Goal: Entertainment & Leisure: Consume media (video, audio)

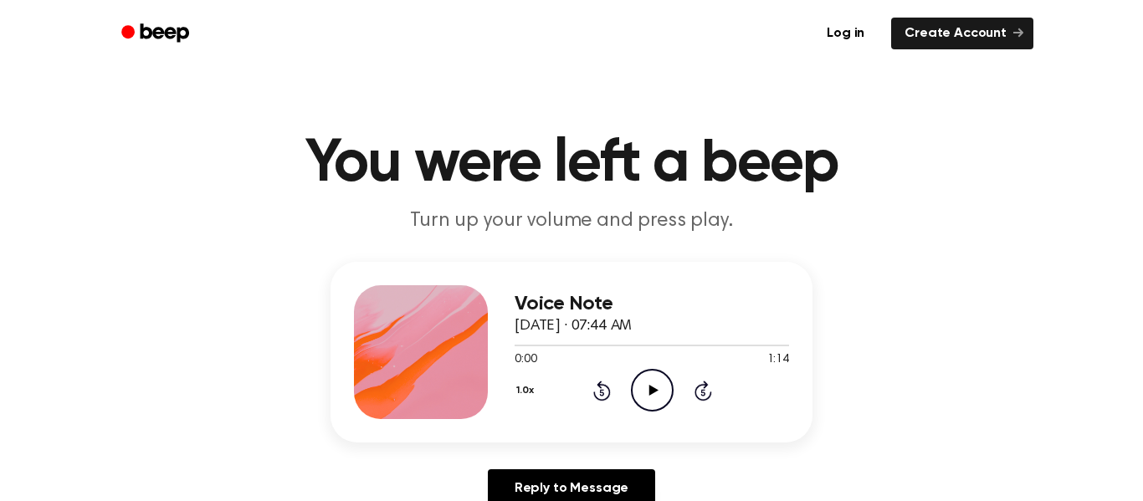
click at [664, 376] on icon "Play Audio" at bounding box center [652, 390] width 43 height 43
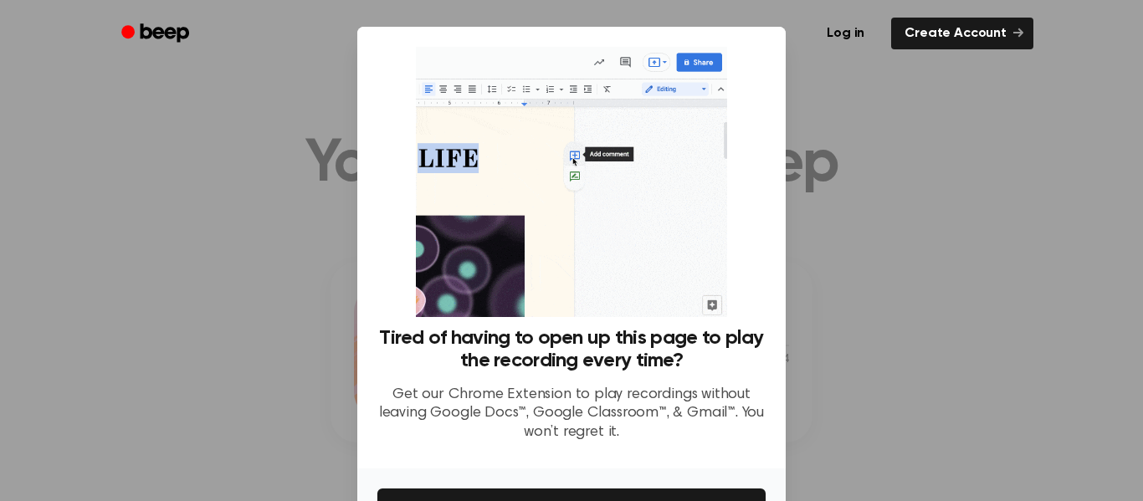
click at [860, 367] on div at bounding box center [571, 250] width 1143 height 501
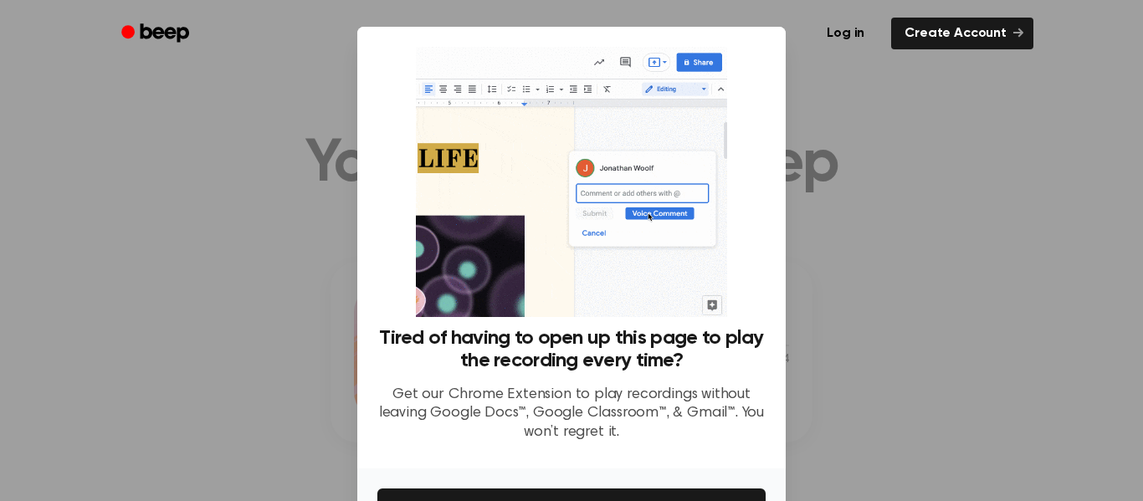
click at [889, 213] on div at bounding box center [571, 250] width 1143 height 501
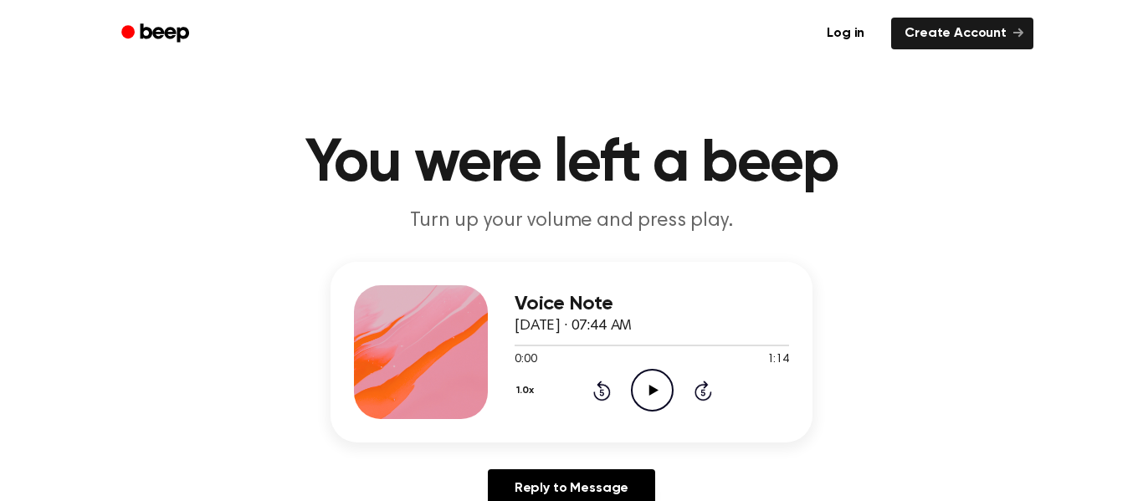
click at [643, 387] on icon "Play Audio" at bounding box center [652, 390] width 43 height 43
click at [647, 397] on icon "Play Audio" at bounding box center [652, 390] width 43 height 43
click at [647, 375] on icon "Play Audio" at bounding box center [652, 390] width 43 height 43
click at [666, 398] on icon "Play Audio" at bounding box center [652, 390] width 43 height 43
